Goal: Task Accomplishment & Management: Use online tool/utility

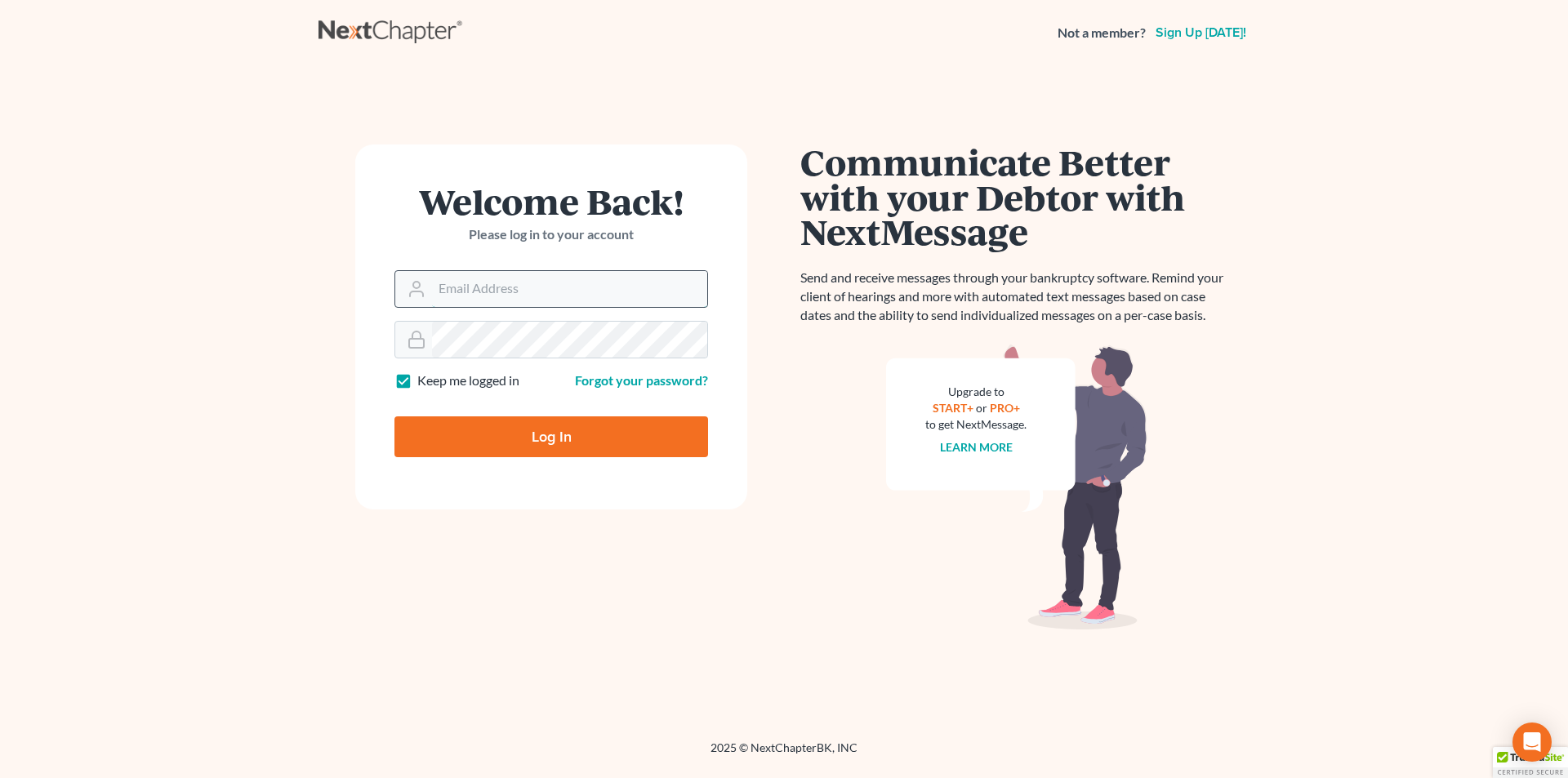
click at [623, 290] on input "Email Address" at bounding box center [569, 289] width 275 height 36
type input "[EMAIL_ADDRESS][DOMAIN_NAME]"
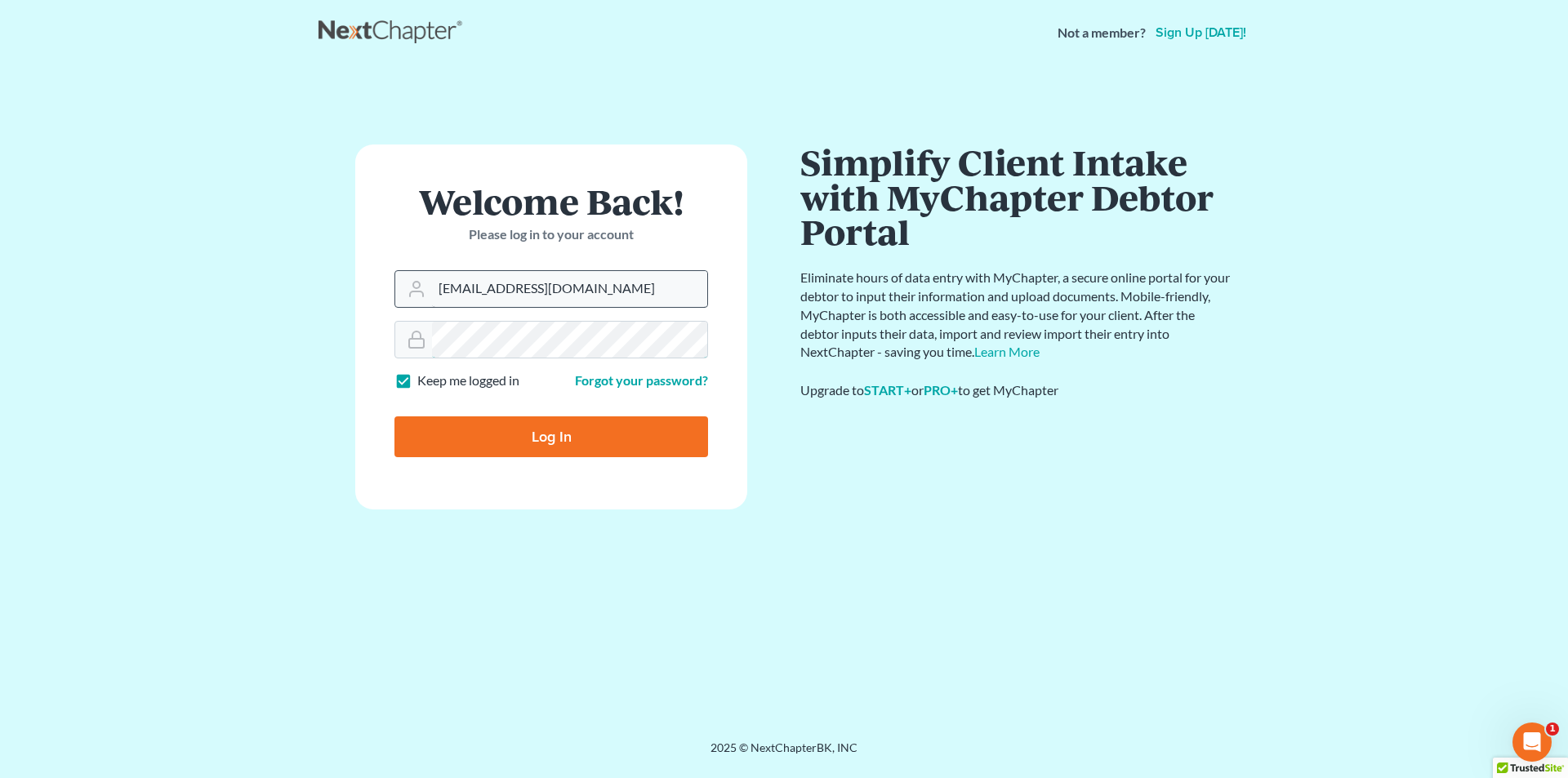
click at [395, 416] on input "Log In" at bounding box center [551, 436] width 313 height 41
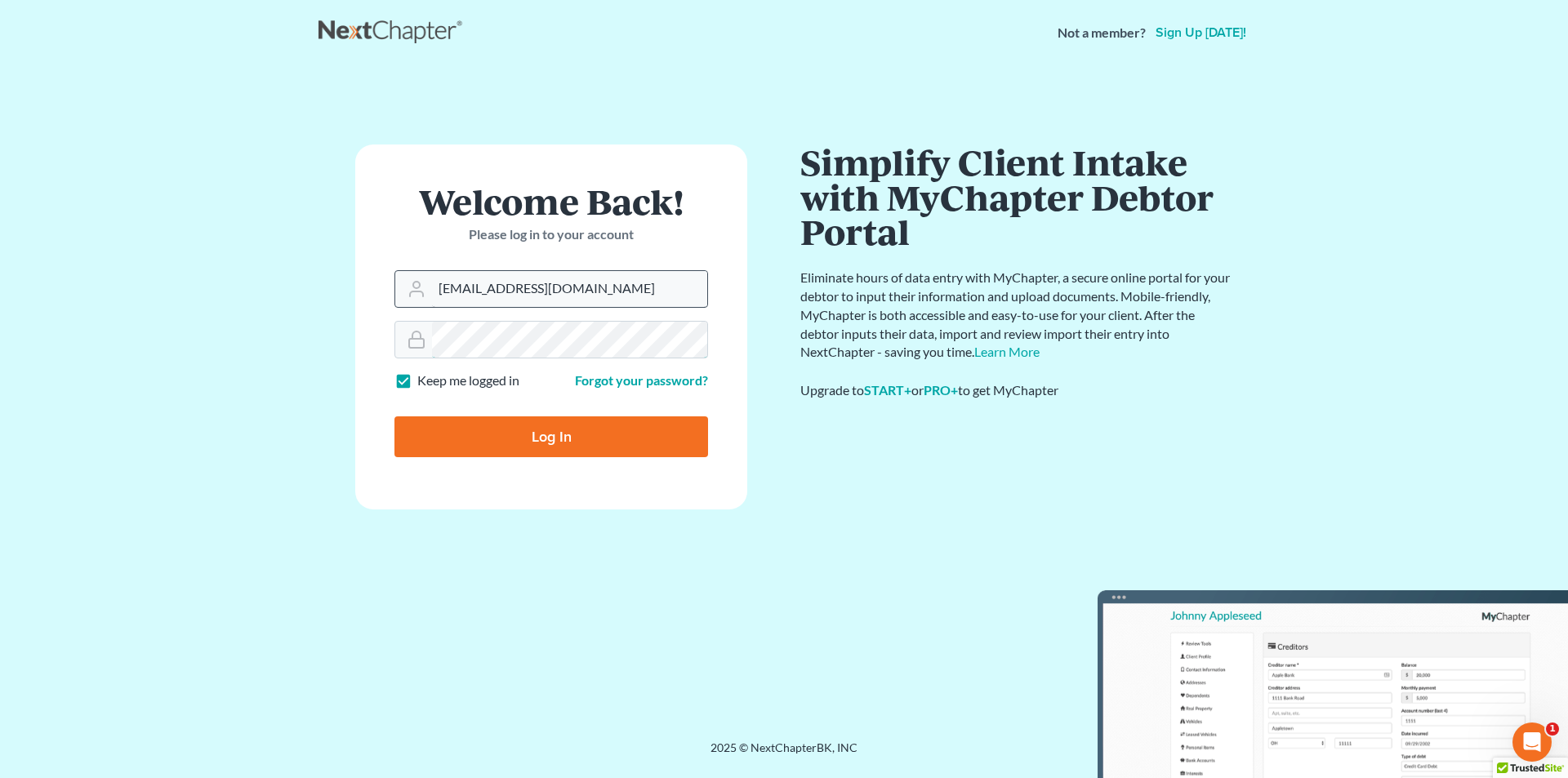
type input "Thinking..."
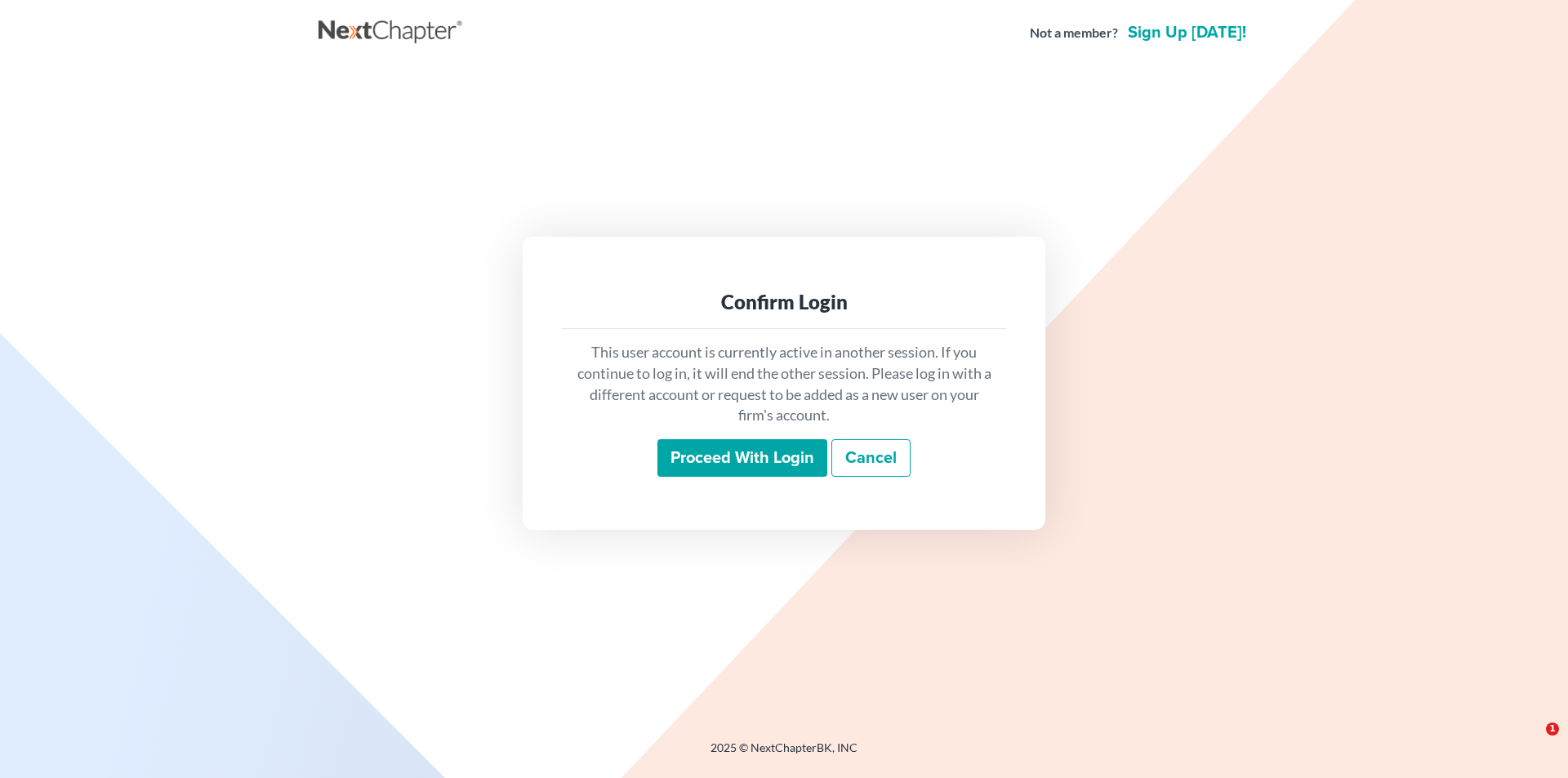
click at [676, 445] on input "Proceed with login" at bounding box center [743, 457] width 169 height 37
